Goal: Browse casually

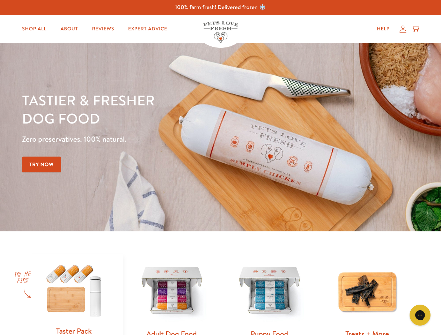
click at [220, 168] on div "Tastier & fresher dog food Zero preservatives. 100% natural. Try Now" at bounding box center [154, 137] width 265 height 92
click at [420, 315] on icon "Gorgias live chat" at bounding box center [420, 315] width 7 height 7
